Goal: Information Seeking & Learning: Find specific fact

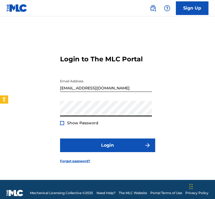
click at [86, 88] on input "[EMAIL_ADDRESS][DOMAIN_NAME]" at bounding box center [106, 84] width 92 height 16
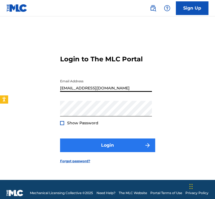
type input "[EMAIL_ADDRESS][DOMAIN_NAME]"
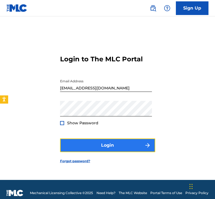
click at [77, 141] on button "Login" at bounding box center [107, 145] width 95 height 14
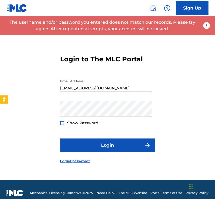
drag, startPoint x: 130, startPoint y: 94, endPoint x: 126, endPoint y: 94, distance: 3.8
click at [126, 94] on div "Email Address [EMAIL_ADDRESS][DOMAIN_NAME]" at bounding box center [106, 88] width 92 height 25
drag, startPoint x: 130, startPoint y: 88, endPoint x: 18, endPoint y: 89, distance: 112.4
click at [1, 92] on div "Login to The MLC Portal Email Address [EMAIL_ADDRESS][DOMAIN_NAME] Password Sho…" at bounding box center [107, 105] width 215 height 150
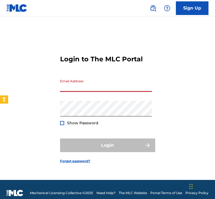
drag, startPoint x: 66, startPoint y: 89, endPoint x: 183, endPoint y: 89, distance: 116.5
click at [198, 83] on div "Login to The MLC Portal Email Address Password Show Password Login Forgot passw…" at bounding box center [107, 105] width 215 height 150
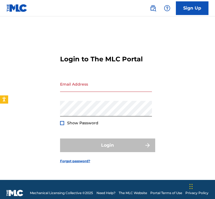
click at [93, 85] on input "Email Address" at bounding box center [106, 84] width 92 height 16
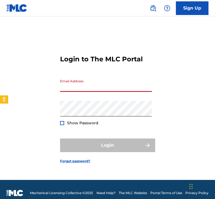
type input "[EMAIL_ADDRESS][DOMAIN_NAME]"
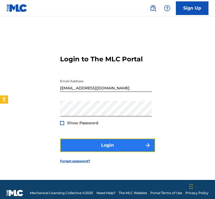
drag, startPoint x: 111, startPoint y: 142, endPoint x: 116, endPoint y: 141, distance: 4.7
click at [116, 141] on button "Login" at bounding box center [107, 145] width 95 height 14
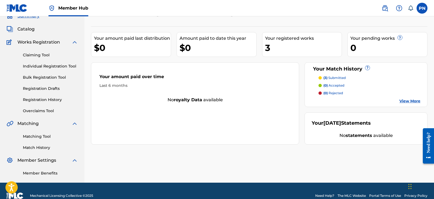
scroll to position [35, 0]
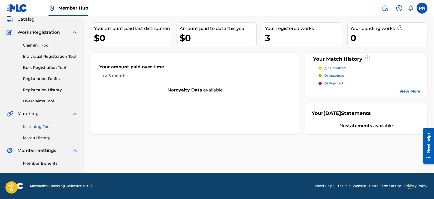
click at [44, 124] on link "Matching Tool" at bounding box center [50, 127] width 55 height 6
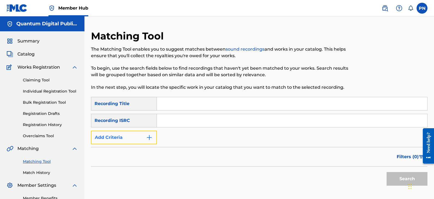
click at [138, 142] on button "Add Criteria" at bounding box center [124, 138] width 66 height 14
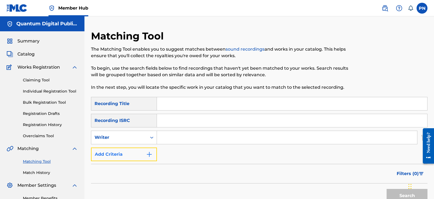
click at [144, 155] on button "Add Criteria" at bounding box center [124, 155] width 66 height 14
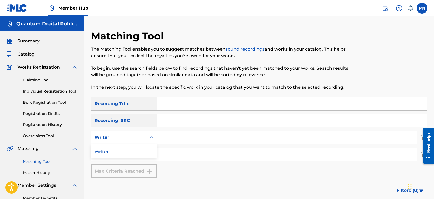
click at [153, 139] on icon "Search Form" at bounding box center [151, 137] width 5 height 5
click at [151, 139] on icon "Search Form" at bounding box center [151, 137] width 5 height 5
click at [179, 158] on input "Search Form" at bounding box center [287, 154] width 260 height 13
type input "YEAT"
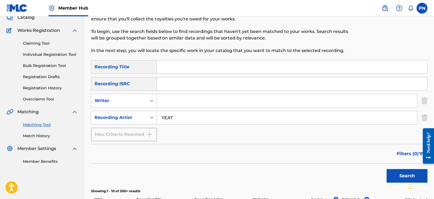
scroll to position [63, 0]
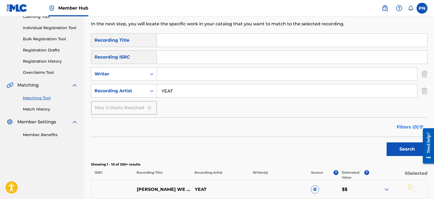
click at [215, 126] on span "Filters ( 0 )" at bounding box center [407, 127] width 22 height 7
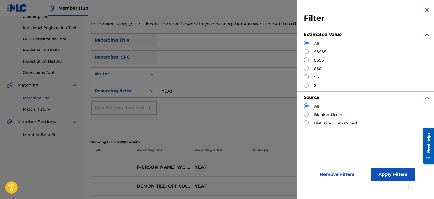
click at [215, 50] on input "Search Form" at bounding box center [306, 51] width 5 height 5
radio input "true"
click at [215, 175] on button "Apply Filters" at bounding box center [392, 175] width 45 height 14
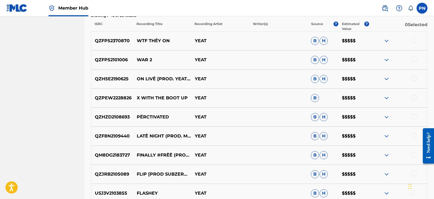
scroll to position [260, 0]
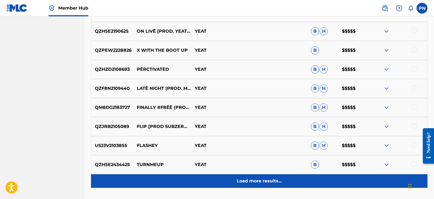
click at [215, 183] on p "Load more results..." at bounding box center [259, 181] width 45 height 7
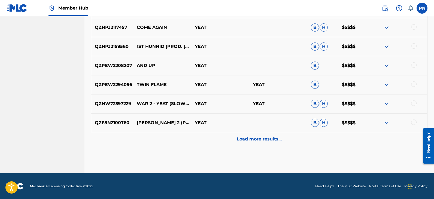
scroll to position [492, 0]
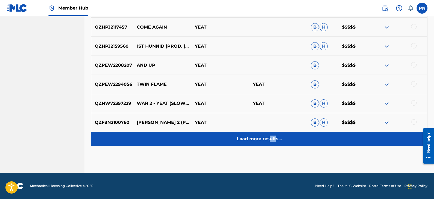
click at [215, 135] on div "Load more results..." at bounding box center [259, 139] width 336 height 14
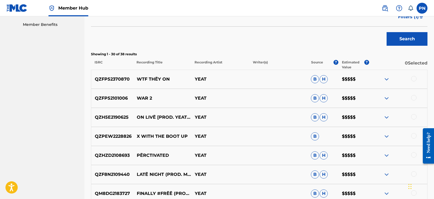
scroll to position [175, 0]
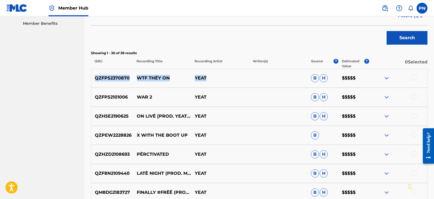
drag, startPoint x: 93, startPoint y: 78, endPoint x: 207, endPoint y: 84, distance: 113.4
click at [207, 84] on div "QZFP52370870 WTF THËY ON YEAT B H $$$$$" at bounding box center [259, 78] width 336 height 19
copy div "QZFP52370870 WTF THËY ON YEAT"
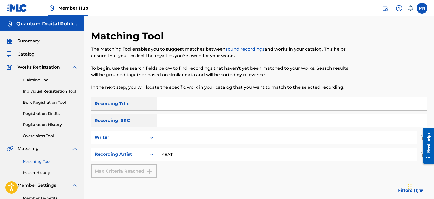
drag, startPoint x: 170, startPoint y: 154, endPoint x: 109, endPoint y: 161, distance: 62.3
click at [109, 161] on div "SearchWithCriteria66dda4c0-1161-49f0-b8af-6dcf53b64778 Recording Title SearchWi…" at bounding box center [259, 137] width 336 height 81
drag, startPoint x: 179, startPoint y: 158, endPoint x: 113, endPoint y: 158, distance: 65.9
click at [114, 158] on div "SearchWithCriteria96334d46-b611-47de-9a8d-e28084673c81 Recording Artist YEAT" at bounding box center [259, 155] width 336 height 14
click at [215, 136] on input "Search Form" at bounding box center [287, 137] width 260 height 13
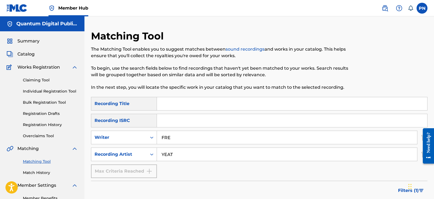
type input "FRE"
drag, startPoint x: 177, startPoint y: 155, endPoint x: 121, endPoint y: 152, distance: 56.1
click at [122, 152] on div "SearchWithCriteria96334d46-b611-47de-9a8d-e28084673c81 Recording Artist YEAT" at bounding box center [259, 155] width 336 height 14
drag, startPoint x: 179, startPoint y: 139, endPoint x: 131, endPoint y: 144, distance: 47.6
click at [132, 144] on div "SearchWithCriteriab328eb4e-ecd3-47c4-839d-07a454fe18b5 Writer FRE" at bounding box center [259, 138] width 336 height 14
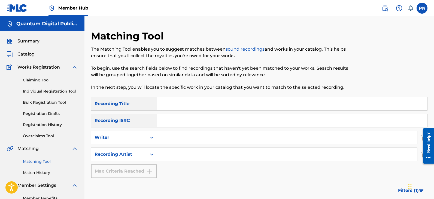
click at [172, 155] on input "Search Form" at bounding box center [287, 154] width 260 height 13
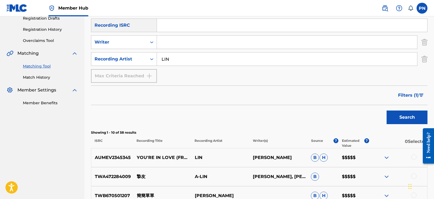
scroll to position [127, 0]
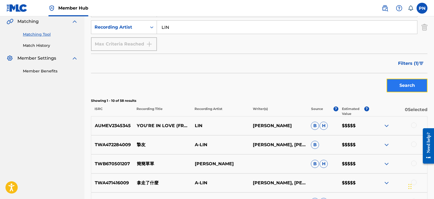
click at [215, 80] on button "Search" at bounding box center [406, 86] width 41 height 14
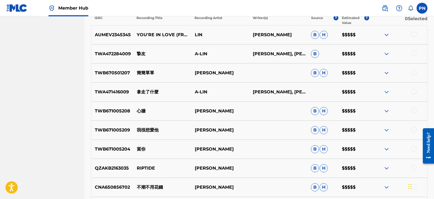
scroll to position [48, 0]
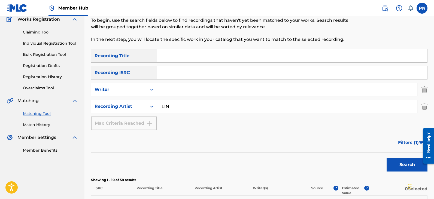
drag, startPoint x: 180, startPoint y: 113, endPoint x: 153, endPoint y: 119, distance: 27.5
click at [156, 112] on div "SearchWithCriteria96334d46-b611-47de-9a8d-e28084673c81 Recording Artist [PERSON…" at bounding box center [259, 107] width 336 height 14
click at [215, 158] on button "Search" at bounding box center [406, 165] width 41 height 14
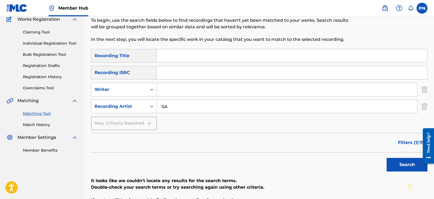
type input "S"
click at [215, 158] on button "Search" at bounding box center [406, 165] width 41 height 14
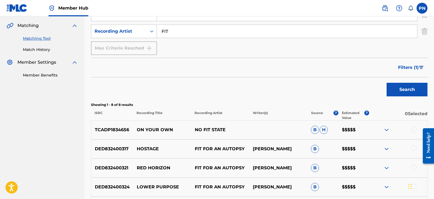
scroll to position [60, 0]
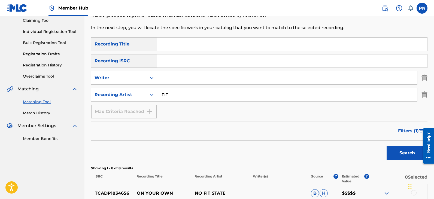
drag, startPoint x: 157, startPoint y: 102, endPoint x: 121, endPoint y: 102, distance: 36.2
click at [121, 102] on div "SearchWithCriteria66dda4c0-1161-49f0-b8af-6dcf53b64778 Recording Title SearchWi…" at bounding box center [259, 77] width 336 height 81
click at [215, 146] on button "Search" at bounding box center [406, 153] width 41 height 14
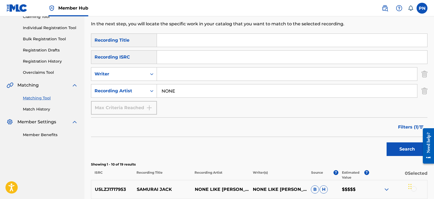
scroll to position [48, 0]
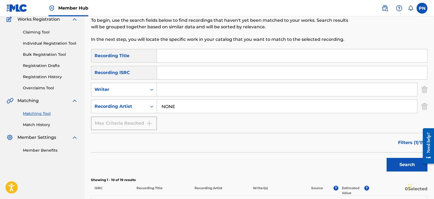
drag, startPoint x: 180, startPoint y: 112, endPoint x: 127, endPoint y: 120, distance: 53.9
click at [121, 118] on div "SearchWithCriteria66dda4c0-1161-49f0-b8af-6dcf53b64778 Recording Title SearchWi…" at bounding box center [259, 89] width 336 height 81
click at [215, 158] on button "Search" at bounding box center [406, 165] width 41 height 14
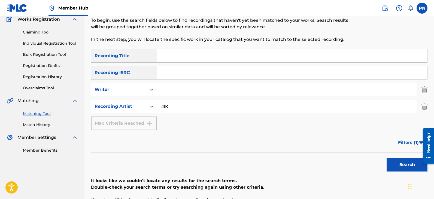
drag, startPoint x: 186, startPoint y: 104, endPoint x: 93, endPoint y: 113, distance: 92.7
click at [93, 113] on div "SearchWithCriteria96334d46-b611-47de-9a8d-e28084673c81 Recording Artist JIK" at bounding box center [259, 107] width 336 height 14
type input "KIL"
click at [215, 158] on button "Search" at bounding box center [406, 165] width 41 height 14
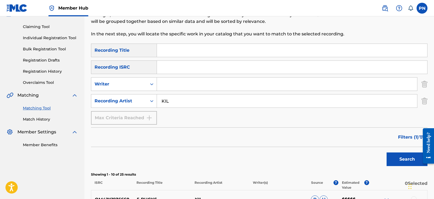
scroll to position [0, 0]
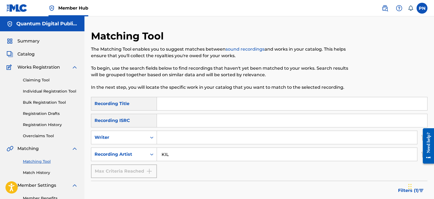
drag, startPoint x: 180, startPoint y: 153, endPoint x: 81, endPoint y: 169, distance: 100.4
click at [95, 164] on div "SearchWithCriteria66dda4c0-1161-49f0-b8af-6dcf53b64778 Recording Title SearchWi…" at bounding box center [259, 137] width 336 height 81
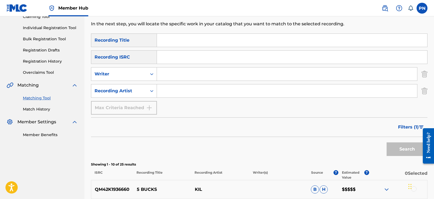
scroll to position [127, 0]
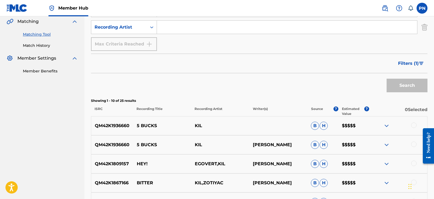
click at [176, 26] on input "Search Form" at bounding box center [287, 27] width 260 height 13
click at [215, 79] on button "Search" at bounding box center [406, 86] width 41 height 14
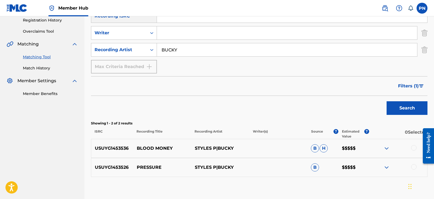
scroll to position [72, 0]
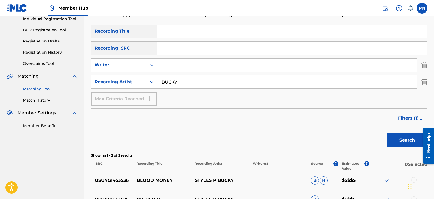
click at [183, 84] on input "BUCKY" at bounding box center [287, 81] width 260 height 13
type input "BUCKS"
click at [215, 133] on button "Search" at bounding box center [406, 140] width 41 height 14
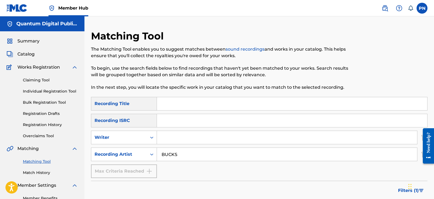
scroll to position [63, 0]
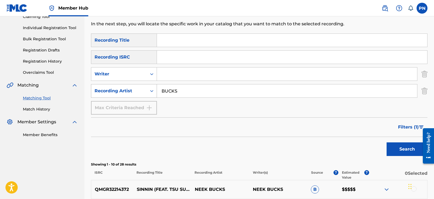
drag, startPoint x: 185, startPoint y: 95, endPoint x: 111, endPoint y: 96, distance: 73.5
click at [127, 94] on div "SearchWithCriteria96334d46-b611-47de-9a8d-e28084673c81 Recording Artist BUCKS" at bounding box center [259, 91] width 336 height 14
click at [215, 142] on button "Search" at bounding box center [406, 149] width 41 height 14
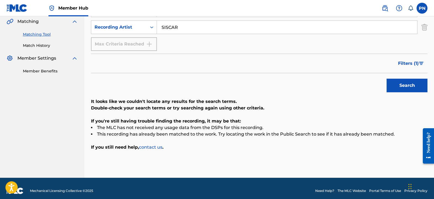
scroll to position [0, 0]
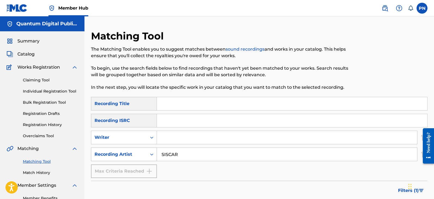
drag, startPoint x: 167, startPoint y: 157, endPoint x: 131, endPoint y: 156, distance: 35.1
click at [144, 156] on div "SearchWithCriteria96334d46-b611-47de-9a8d-e28084673c81 Recording Artist SISCAR" at bounding box center [259, 155] width 336 height 14
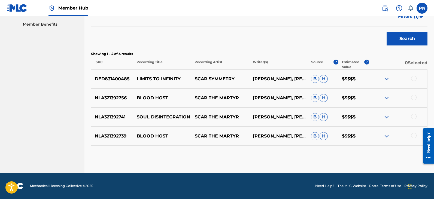
scroll to position [47, 0]
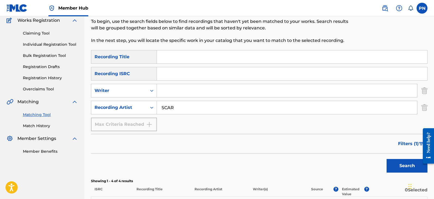
drag, startPoint x: 186, startPoint y: 102, endPoint x: 14, endPoint y: 112, distance: 171.8
click at [92, 102] on div "SearchWithCriteria96334d46-b611-47de-9a8d-e28084673c81 Recording Artist SCAR" at bounding box center [259, 108] width 336 height 14
click at [215, 159] on button "Search" at bounding box center [406, 166] width 41 height 14
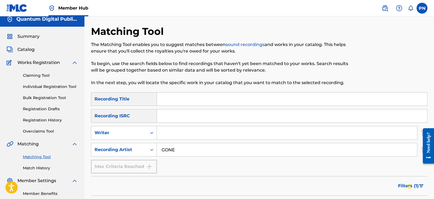
scroll to position [0, 0]
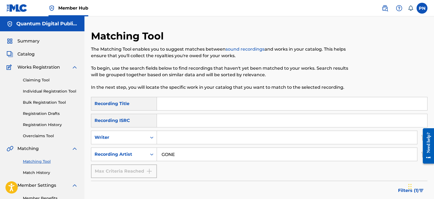
drag, startPoint x: 83, startPoint y: 153, endPoint x: 27, endPoint y: 151, distance: 56.4
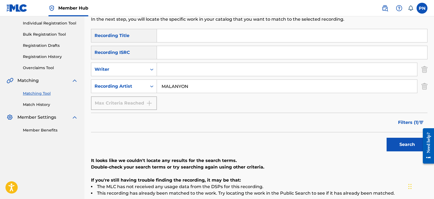
scroll to position [5, 0]
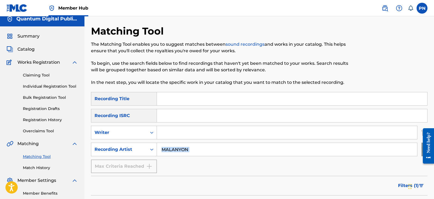
drag, startPoint x: 223, startPoint y: 142, endPoint x: 43, endPoint y: 198, distance: 188.6
click at [72, 183] on main "Quantum Digital Publishing Summary Catalog Works Registration Claiming Tool Ind…" at bounding box center [217, 155] width 434 height 289
click at [195, 156] on input "MALANYON" at bounding box center [287, 149] width 260 height 13
drag, startPoint x: 200, startPoint y: 154, endPoint x: 109, endPoint y: 169, distance: 92.7
click at [109, 170] on div "SearchWithCriteria66dda4c0-1161-49f0-b8af-6dcf53b64778 Recording Title SearchWi…" at bounding box center [259, 132] width 336 height 81
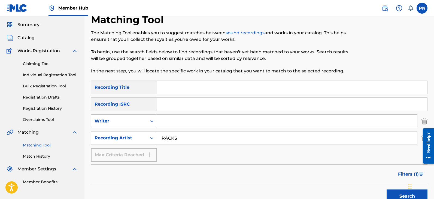
scroll to position [0, 0]
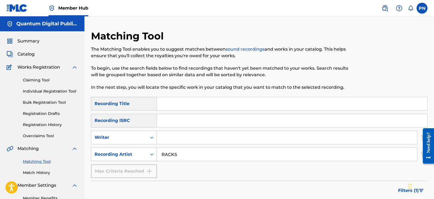
drag, startPoint x: 182, startPoint y: 152, endPoint x: 128, endPoint y: 157, distance: 54.4
click at [129, 157] on div "SearchWithCriteria96334d46-b611-47de-9a8d-e28084673c81 Recording Artist RACKS" at bounding box center [259, 155] width 336 height 14
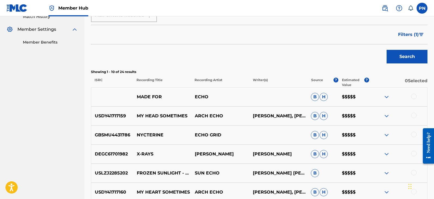
scroll to position [111, 0]
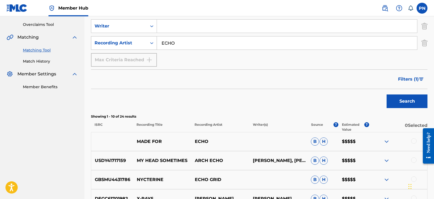
drag, startPoint x: 192, startPoint y: 49, endPoint x: 93, endPoint y: 48, distance: 99.1
click at [131, 48] on div "SearchWithCriteria96334d46-b611-47de-9a8d-e28084673c81 Recording Artist ECHO" at bounding box center [259, 43] width 336 height 14
type input "ARCH"
click at [215, 94] on button "Search" at bounding box center [406, 101] width 41 height 14
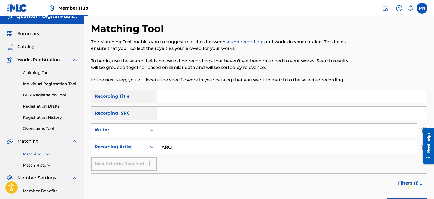
scroll to position [0, 0]
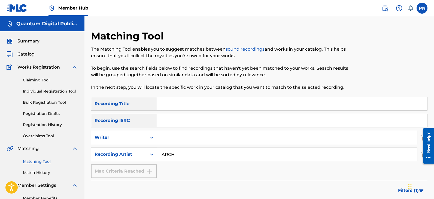
drag, startPoint x: 186, startPoint y: 151, endPoint x: 138, endPoint y: 160, distance: 48.6
click at [147, 159] on div "SearchWithCriteria96334d46-b611-47de-9a8d-e28084673c81 Recording Artist ARCH" at bounding box center [259, 155] width 336 height 14
click at [170, 161] on div "SearchWithCriteria66dda4c0-1161-49f0-b8af-6dcf53b64778 Recording Title SearchWi…" at bounding box center [259, 137] width 336 height 81
click at [194, 158] on input "Search Form" at bounding box center [287, 154] width 260 height 13
click at [168, 156] on input "Search Form" at bounding box center [287, 154] width 260 height 13
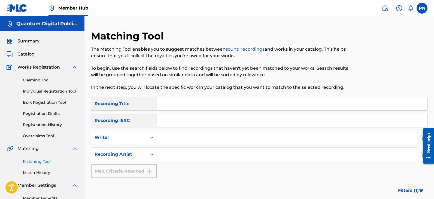
click at [168, 157] on input "Search Form" at bounding box center [287, 154] width 260 height 13
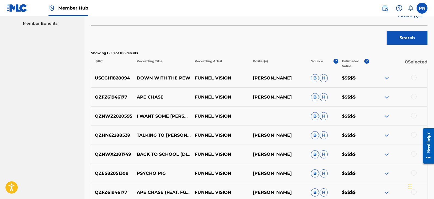
scroll to position [302, 0]
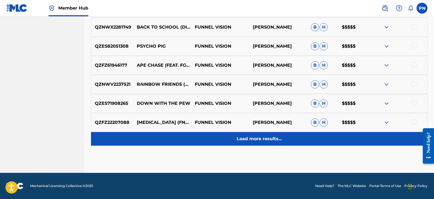
click at [215, 139] on p "Load more results..." at bounding box center [259, 139] width 45 height 7
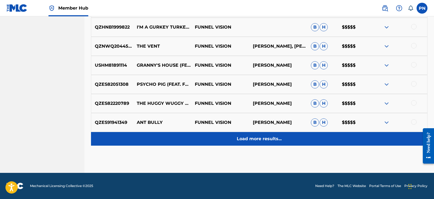
click at [215, 144] on div "Load more results..." at bounding box center [259, 139] width 336 height 14
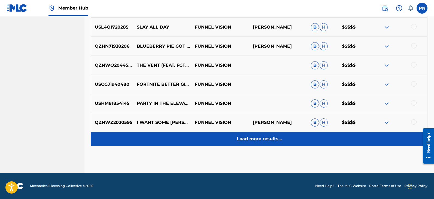
click at [215, 141] on p "Load more results..." at bounding box center [259, 139] width 45 height 7
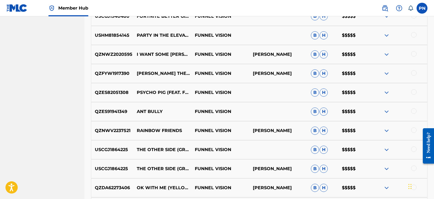
scroll to position [874, 0]
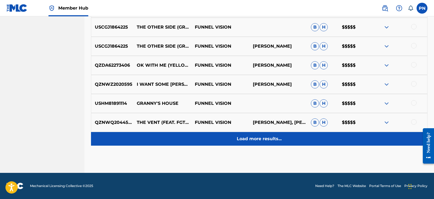
click at [215, 139] on p "Load more results..." at bounding box center [259, 139] width 45 height 7
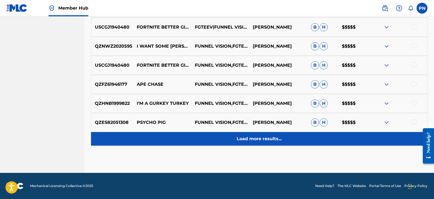
click at [215, 139] on p "Load more results..." at bounding box center [259, 139] width 45 height 7
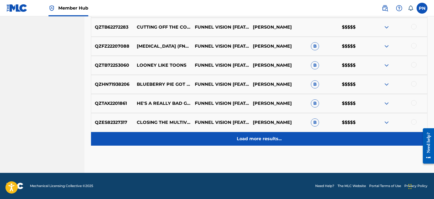
click at [215, 137] on p "Load more results..." at bounding box center [259, 139] width 45 height 7
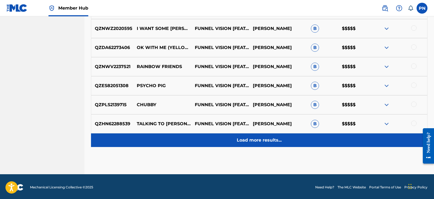
scroll to position [1445, 0]
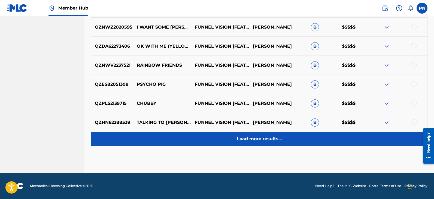
click at [215, 137] on p "Load more results..." at bounding box center [259, 139] width 45 height 7
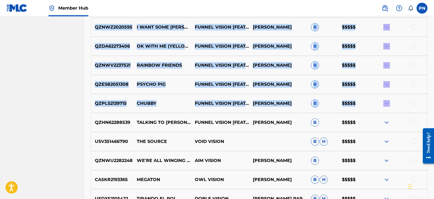
drag, startPoint x: 90, startPoint y: 124, endPoint x: 74, endPoint y: 126, distance: 17.0
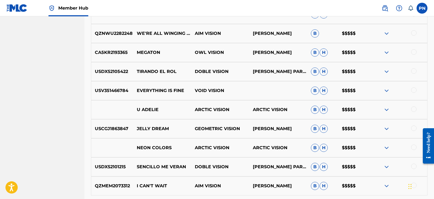
scroll to position [1636, 0]
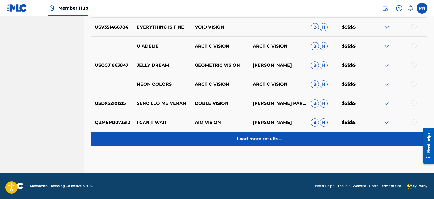
click at [215, 134] on div "Load more results..." at bounding box center [259, 139] width 336 height 14
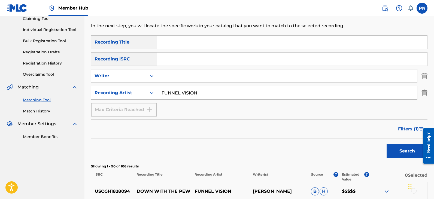
scroll to position [0, 0]
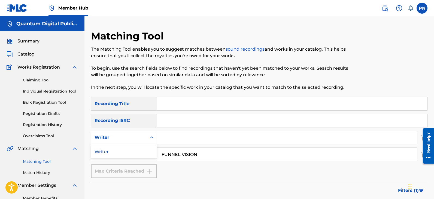
click at [151, 136] on icon "Search Form" at bounding box center [151, 137] width 5 height 5
click at [151, 137] on icon "Search Form" at bounding box center [151, 137] width 5 height 5
click at [208, 154] on input "FUNNEL VISION" at bounding box center [287, 154] width 260 height 13
click at [215, 155] on input "FUNNEL VISION" at bounding box center [287, 154] width 260 height 13
drag, startPoint x: 221, startPoint y: 153, endPoint x: 91, endPoint y: 172, distance: 131.8
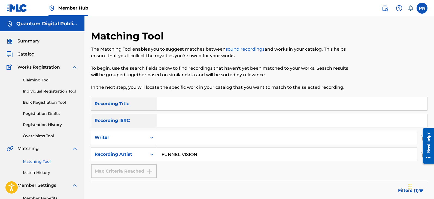
click at [102, 171] on div "SearchWithCriteria66dda4c0-1161-49f0-b8af-6dcf53b64778 Recording Title SearchWi…" at bounding box center [259, 137] width 336 height 81
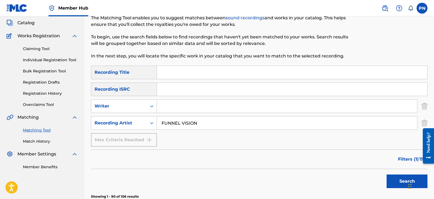
scroll to position [63, 0]
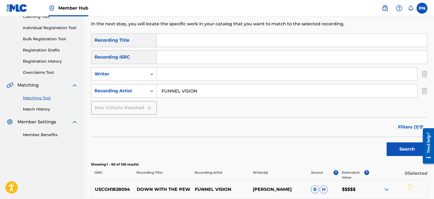
drag, startPoint x: 217, startPoint y: 88, endPoint x: 90, endPoint y: 98, distance: 127.3
click at [95, 98] on div "SearchWithCriteria66dda4c0-1161-49f0-b8af-6dcf53b64778 Recording Title SearchWi…" at bounding box center [259, 73] width 336 height 81
paste input "Hermano Mono Tenso"
type input "Hermano Mono Tenso"
drag, startPoint x: 422, startPoint y: 148, endPoint x: 426, endPoint y: 148, distance: 3.8
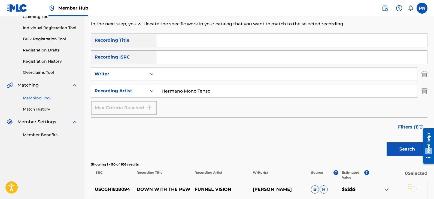
click at [215, 124] on main "Need help? Resource Center Help Get the help you need from our knowledge base N…" at bounding box center [425, 124] width 15 height 0
click at [215, 149] on button "Search" at bounding box center [406, 149] width 41 height 14
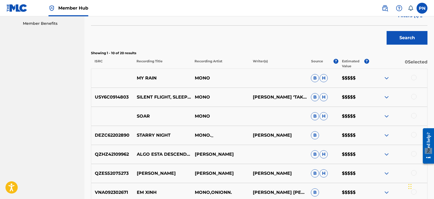
scroll to position [302, 0]
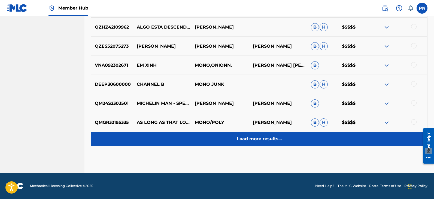
click at [215, 137] on p "Load more results..." at bounding box center [259, 139] width 45 height 7
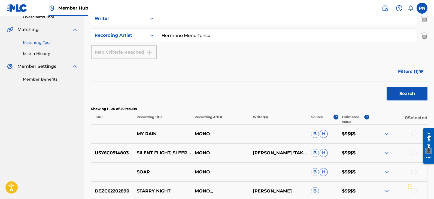
scroll to position [63, 0]
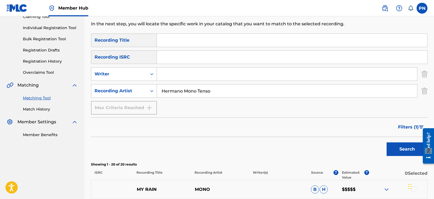
drag, startPoint x: 213, startPoint y: 95, endPoint x: 128, endPoint y: 103, distance: 85.9
click at [138, 103] on div "SearchWithCriteria66dda4c0-1161-49f0-b8af-6dcf53b64778 Recording Title SearchWi…" at bounding box center [259, 73] width 336 height 81
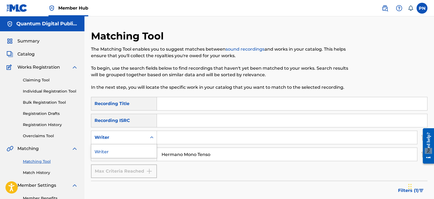
click at [153, 136] on icon "Search Form" at bounding box center [151, 137] width 5 height 5
click at [174, 134] on input "Search Form" at bounding box center [287, 137] width 260 height 13
drag, startPoint x: 214, startPoint y: 161, endPoint x: 120, endPoint y: 163, distance: 94.2
click at [124, 162] on div "SearchWithCriteria66dda4c0-1161-49f0-b8af-6dcf53b64778 Recording Title SearchWi…" at bounding box center [259, 137] width 336 height 81
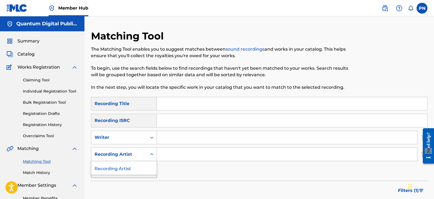
click at [143, 158] on div "Recording Artist" at bounding box center [119, 154] width 56 height 10
click at [151, 156] on icon "Search Form" at bounding box center [151, 154] width 5 height 5
click at [175, 158] on input "Search Form" at bounding box center [287, 154] width 260 height 13
drag, startPoint x: 169, startPoint y: 157, endPoint x: 48, endPoint y: 147, distance: 121.3
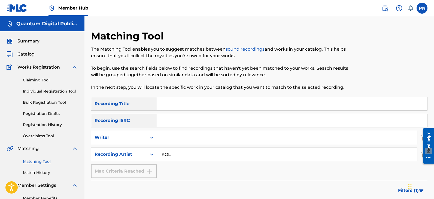
click at [69, 150] on main "Quantum Digital Publishing Summary Catalog Works Registration Claiming Tool Ind…" at bounding box center [217, 162] width 434 height 292
drag, startPoint x: 180, startPoint y: 158, endPoint x: 81, endPoint y: 151, distance: 99.4
click at [81, 151] on main "Quantum Digital Publishing Summary Catalog Works Registration Claiming Tool Ind…" at bounding box center [217, 162] width 434 height 292
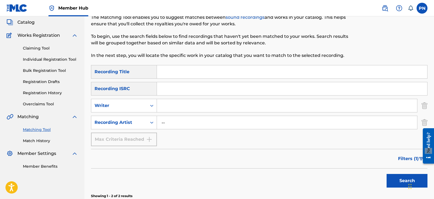
scroll to position [63, 0]
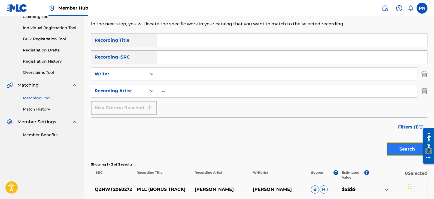
click at [215, 150] on button "Search" at bounding box center [406, 149] width 41 height 14
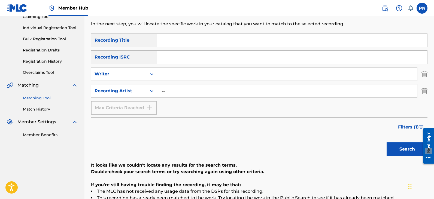
click at [194, 93] on input "--" at bounding box center [287, 90] width 260 height 13
drag, startPoint x: 192, startPoint y: 96, endPoint x: 124, endPoint y: 108, distance: 69.6
click at [124, 108] on div "SearchWithCriteria66dda4c0-1161-49f0-b8af-6dcf53b64778 Recording Title SearchWi…" at bounding box center [259, 73] width 336 height 81
type input "G"
type input "H"
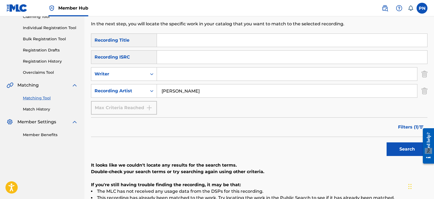
click at [215, 142] on button "Search" at bounding box center [406, 149] width 41 height 14
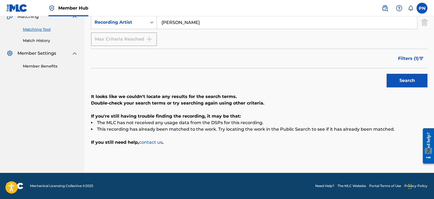
scroll to position [69, 0]
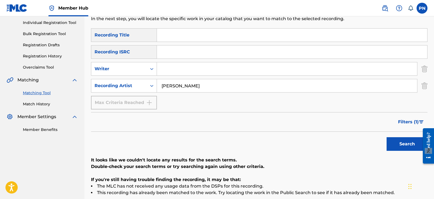
drag, startPoint x: 172, startPoint y: 85, endPoint x: 165, endPoint y: 89, distance: 7.6
click at [165, 89] on input "[PERSON_NAME]" at bounding box center [287, 85] width 260 height 13
click at [215, 137] on button "Search" at bounding box center [406, 144] width 41 height 14
type input "N"
drag, startPoint x: 230, startPoint y: 87, endPoint x: 224, endPoint y: 92, distance: 7.6
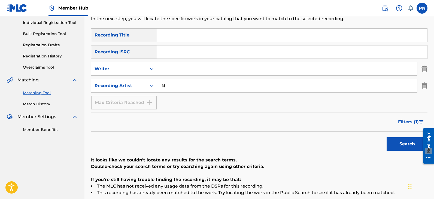
click at [215, 92] on input "N" at bounding box center [287, 85] width 260 height 13
click at [170, 88] on input "N" at bounding box center [287, 85] width 260 height 13
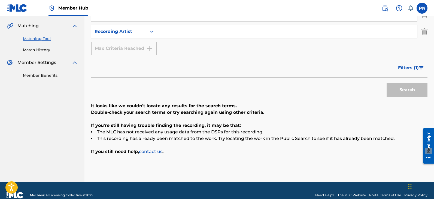
scroll to position [127, 0]
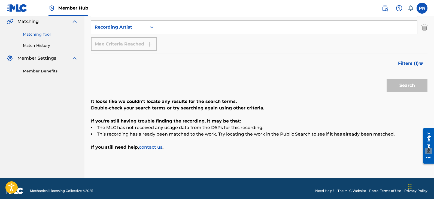
click at [170, 28] on input "Search Form" at bounding box center [287, 27] width 260 height 13
type input "[PERSON_NAME]"
click at [215, 80] on button "Search" at bounding box center [406, 86] width 41 height 14
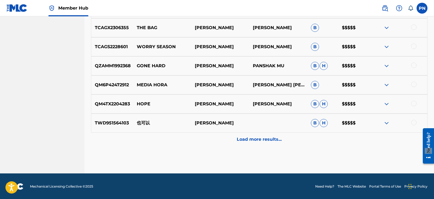
scroll to position [302, 0]
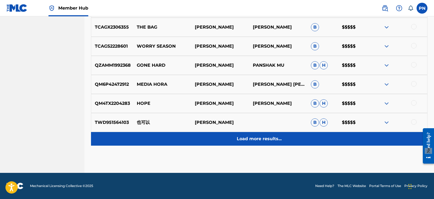
click at [215, 143] on div "Load more results..." at bounding box center [259, 139] width 336 height 14
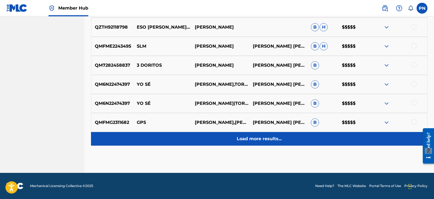
click at [215, 143] on div "Load more results..." at bounding box center [259, 139] width 336 height 14
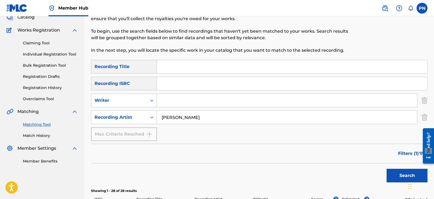
scroll to position [0, 0]
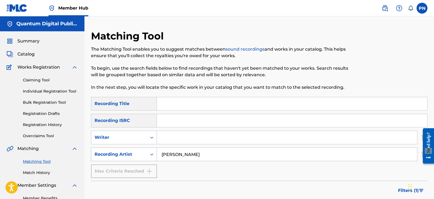
drag, startPoint x: 171, startPoint y: 158, endPoint x: 101, endPoint y: 160, distance: 69.7
click at [115, 160] on div "SearchWithCriteria96334d46-b611-47de-9a8d-e28084673c81 Recording Artist [PERSON…" at bounding box center [259, 155] width 336 height 14
